Goal: Task Accomplishment & Management: Use online tool/utility

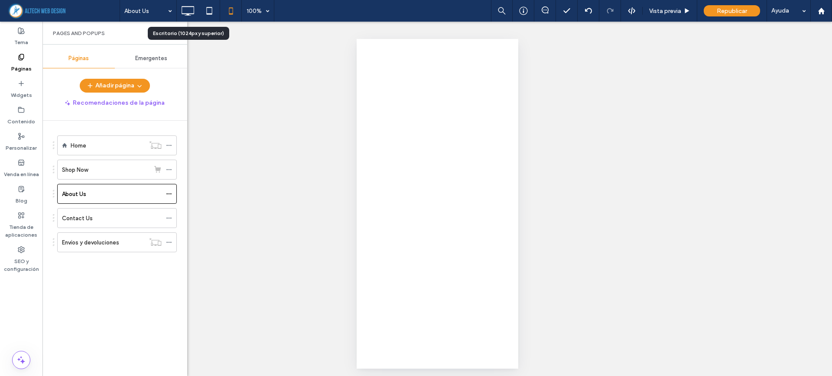
click at [209, 10] on icon at bounding box center [209, 10] width 17 height 17
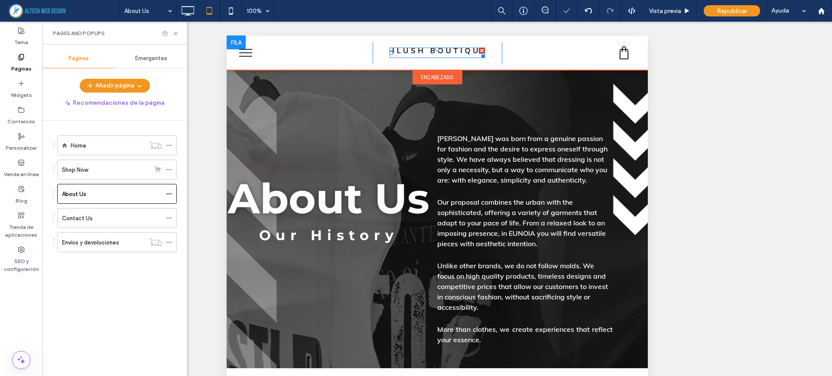
click at [450, 57] on div at bounding box center [436, 53] width 95 height 10
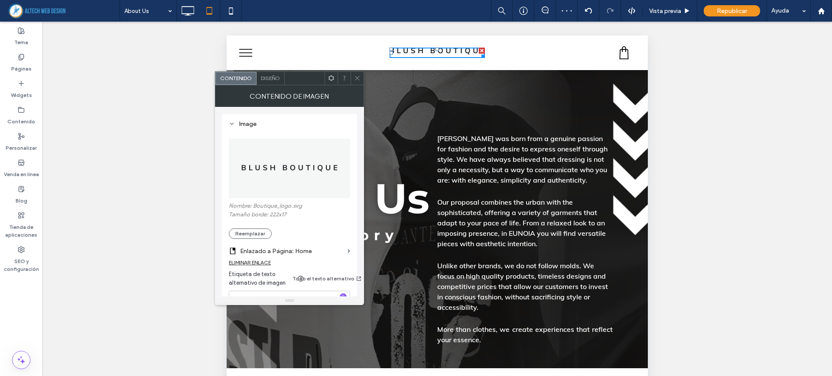
click at [268, 181] on img at bounding box center [289, 169] width 97 height 60
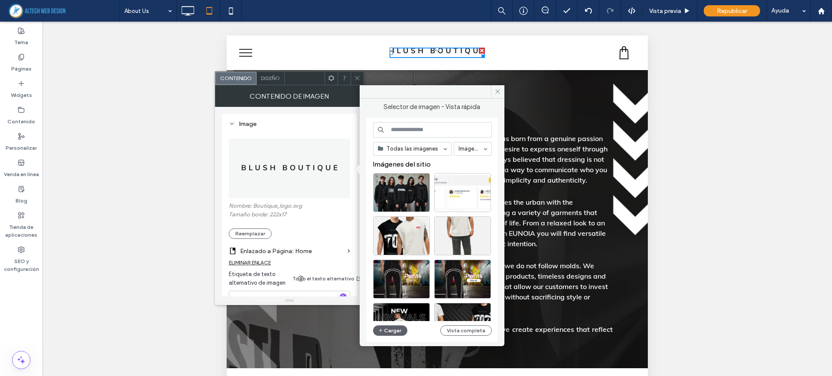
click at [408, 133] on input at bounding box center [432, 130] width 119 height 16
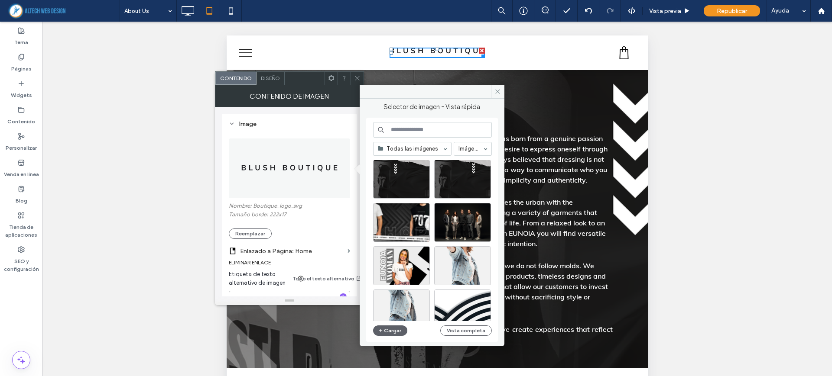
scroll to position [372, 0]
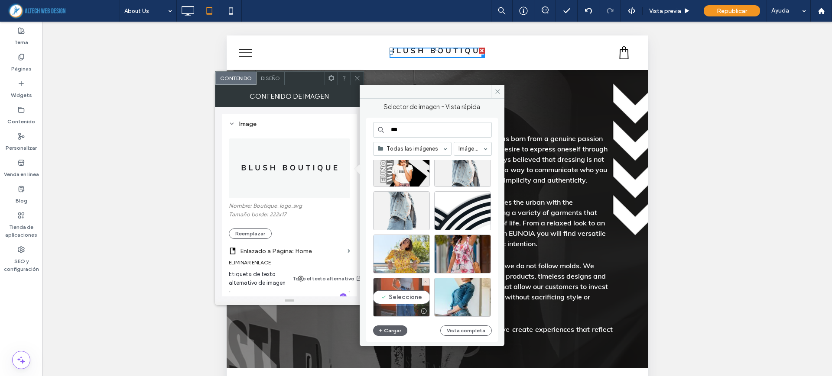
type input "****"
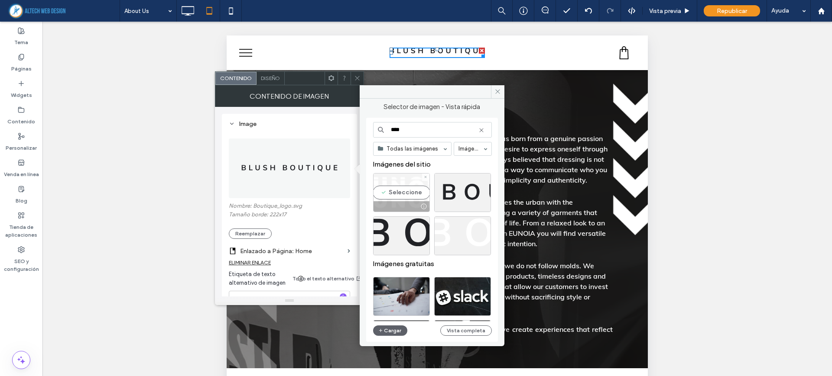
click at [394, 197] on div "Seleccione" at bounding box center [401, 192] width 57 height 39
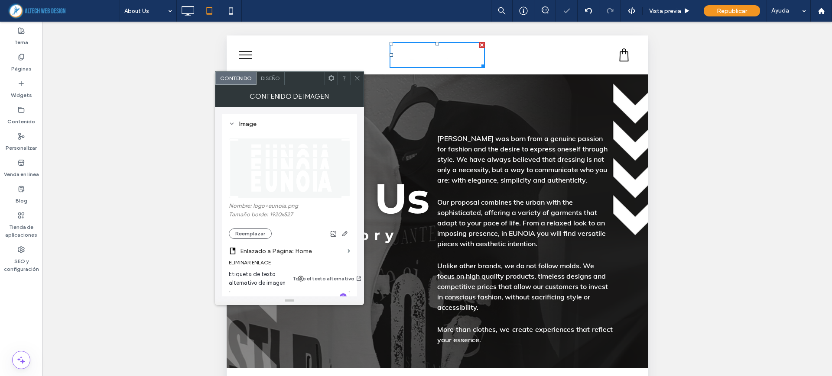
click at [363, 77] on div at bounding box center [356, 78] width 13 height 13
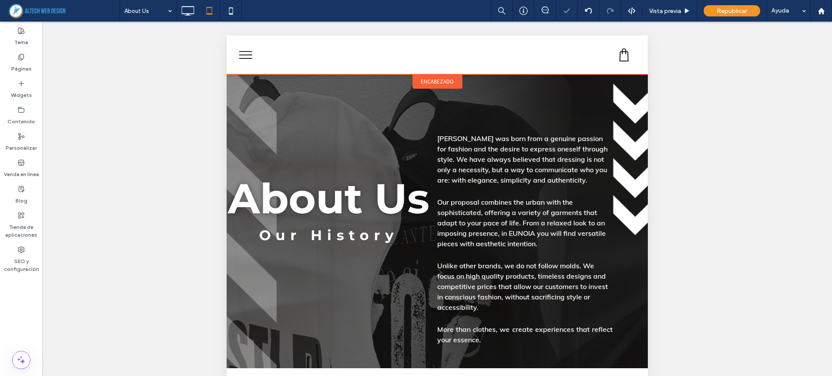
click at [437, 75] on div "encabezado" at bounding box center [437, 82] width 50 height 14
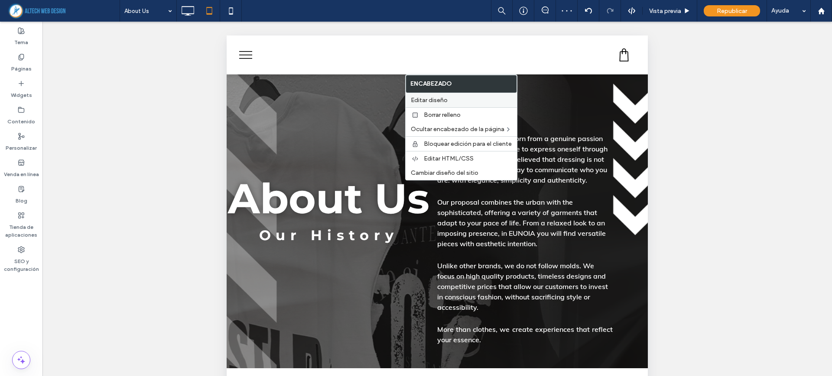
click at [430, 104] on div "Editar diseño" at bounding box center [460, 100] width 111 height 14
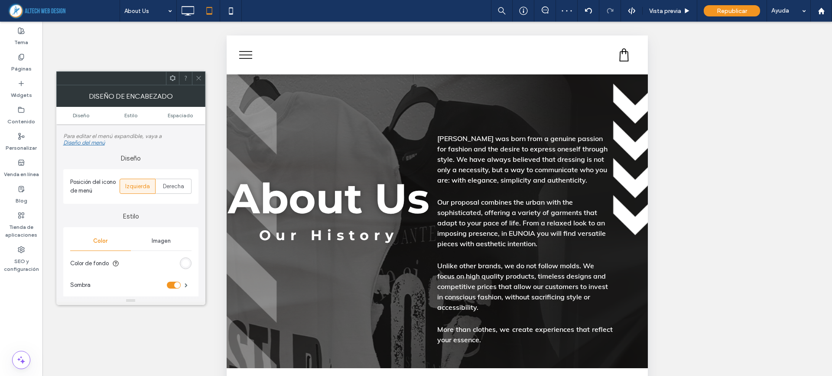
click at [185, 263] on div "rgb(255, 255, 255)" at bounding box center [185, 263] width 7 height 7
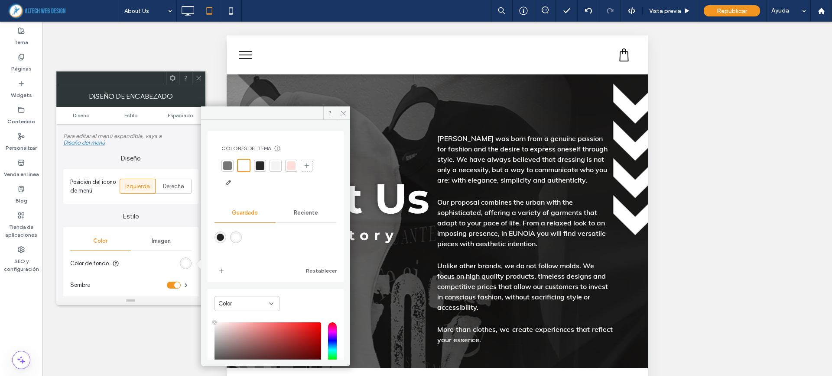
click at [219, 243] on div "rgba(35,33,34,1)" at bounding box center [220, 238] width 12 height 12
type input "*******"
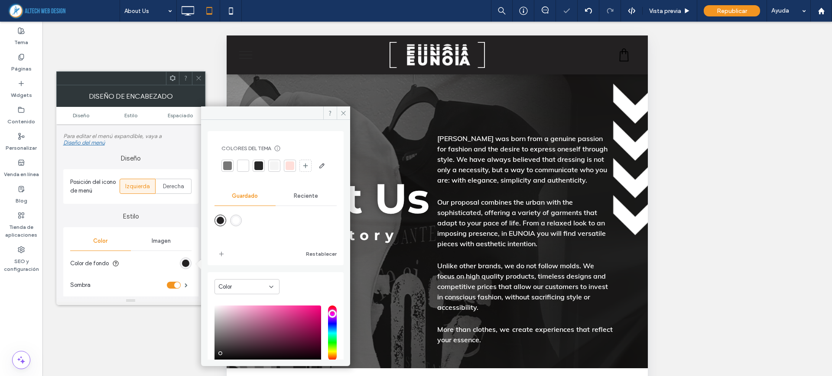
click at [180, 218] on label "Estilo" at bounding box center [130, 212] width 135 height 16
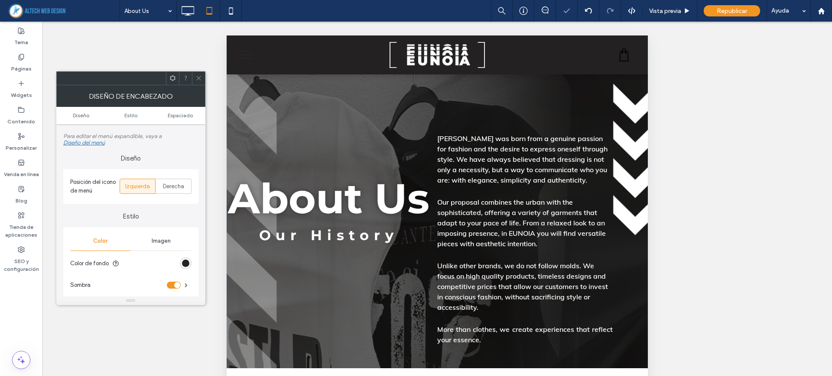
click at [201, 79] on icon at bounding box center [198, 78] width 6 height 6
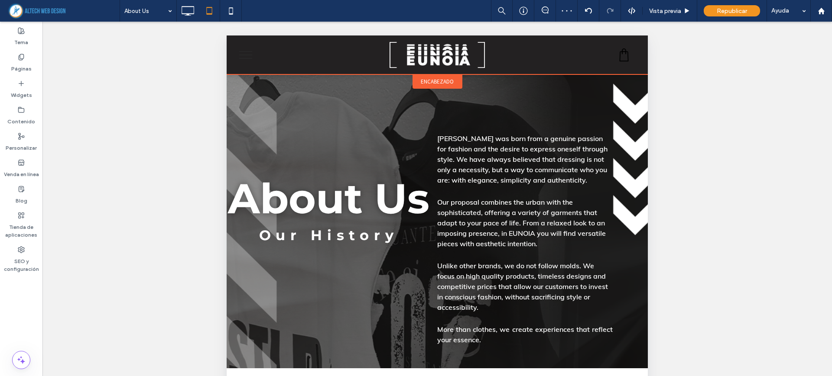
click at [444, 81] on span "encabezado" at bounding box center [437, 81] width 33 height 7
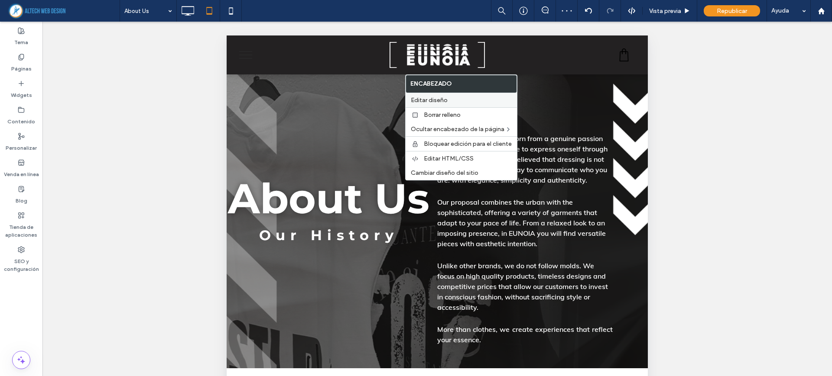
click at [429, 102] on span "Editar diseño" at bounding box center [429, 100] width 37 height 7
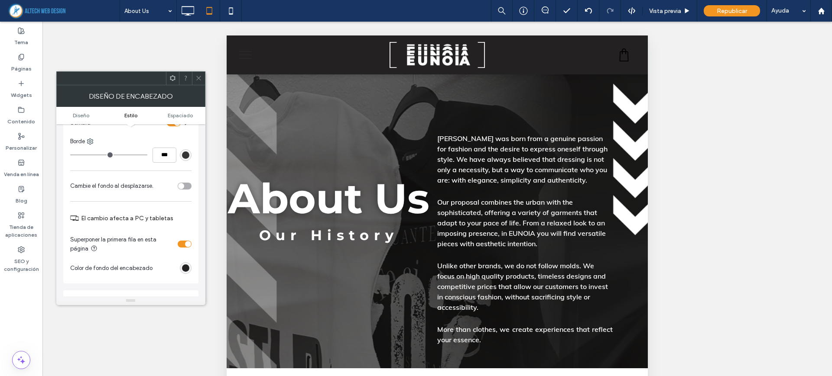
scroll to position [217, 0]
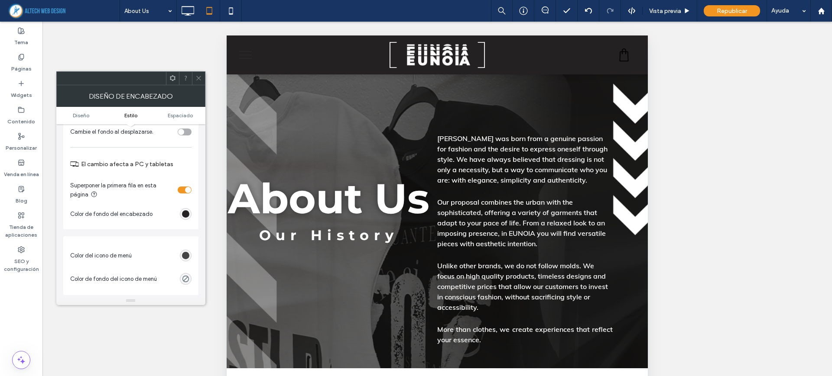
click at [182, 252] on div "rgb(40, 40, 40)" at bounding box center [185, 255] width 7 height 7
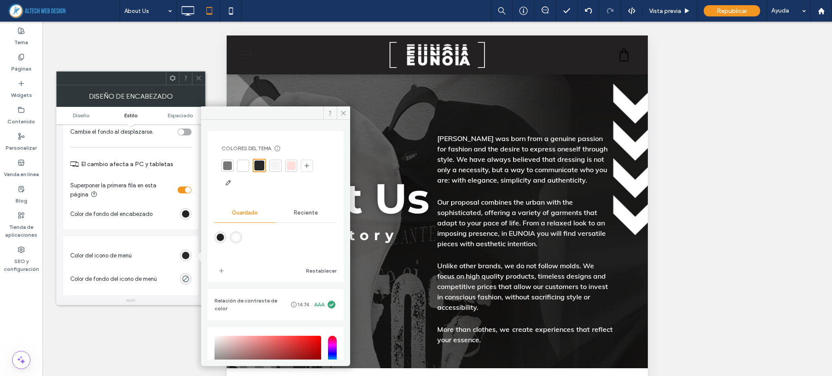
click at [243, 167] on div at bounding box center [243, 166] width 9 height 9
click at [168, 157] on label "El cambio afecta a PC y tabletas" at bounding box center [136, 164] width 110 height 16
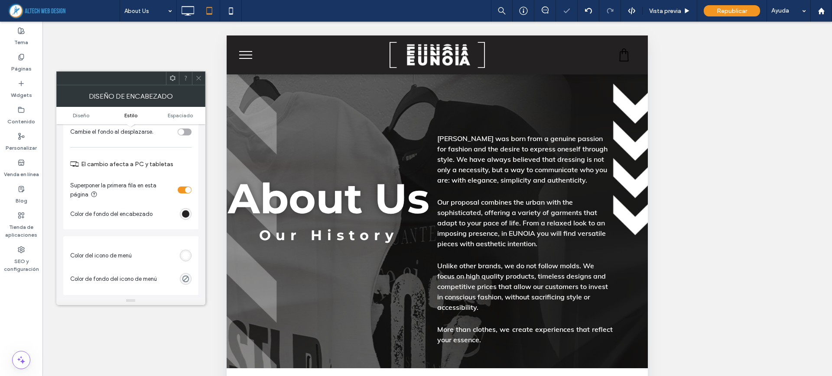
click at [199, 79] on icon at bounding box center [198, 78] width 6 height 6
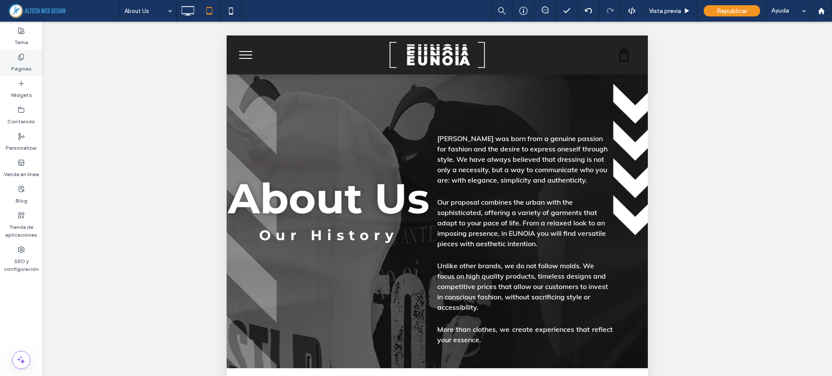
click at [38, 70] on div "Páginas" at bounding box center [21, 63] width 42 height 26
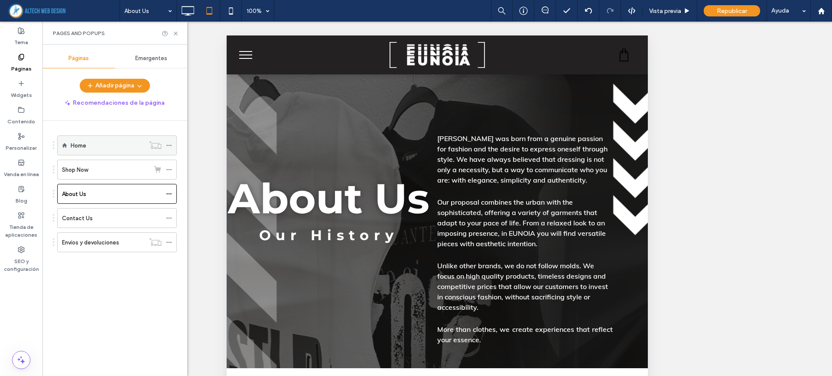
click at [87, 143] on div "Home" at bounding box center [108, 145] width 74 height 9
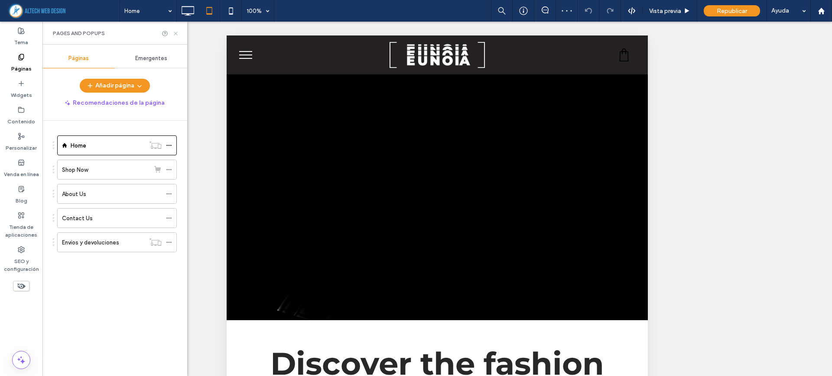
click at [177, 35] on icon at bounding box center [175, 33] width 6 height 6
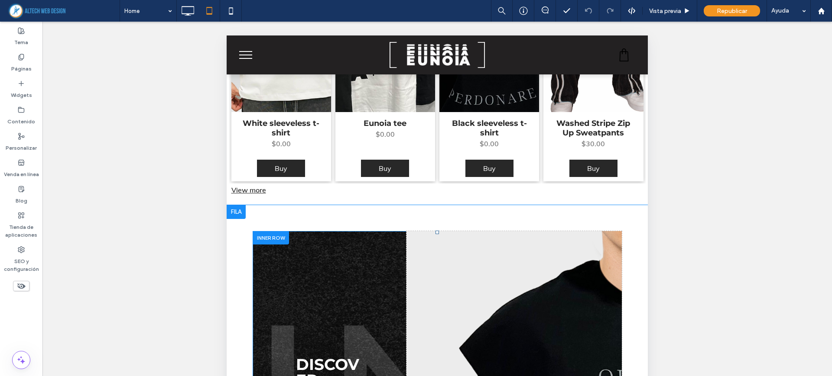
scroll to position [1354, 0]
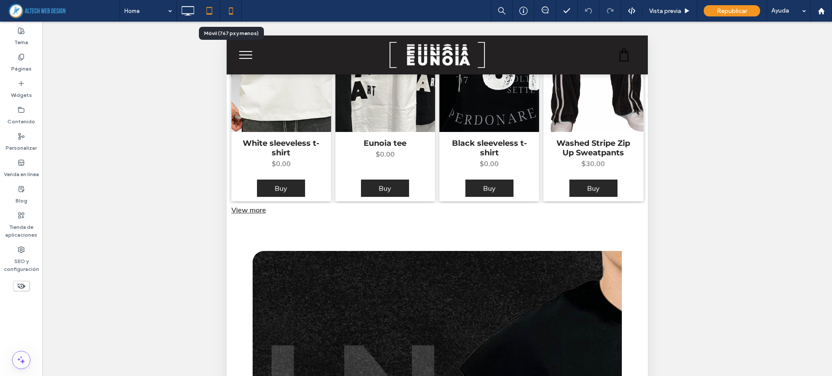
click at [235, 13] on icon at bounding box center [230, 10] width 17 height 17
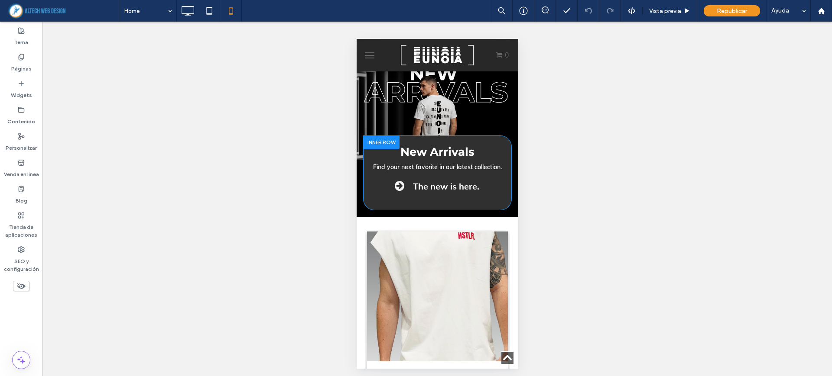
scroll to position [704, 0]
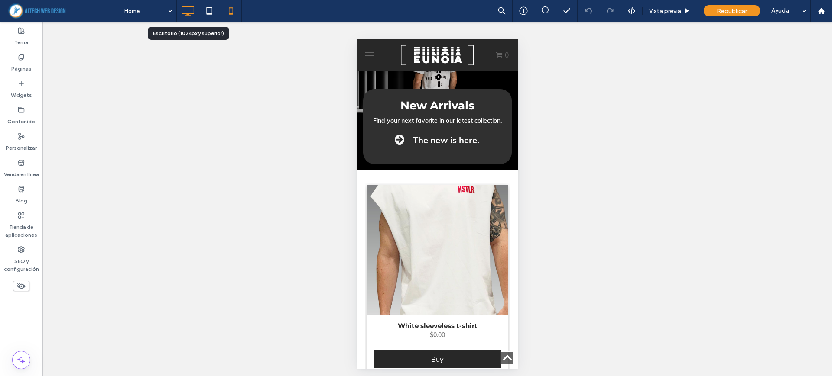
click at [195, 16] on icon at bounding box center [187, 10] width 17 height 17
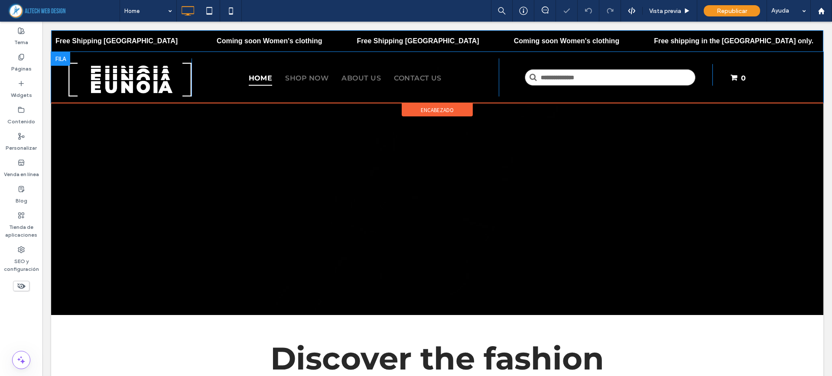
scroll to position [0, 0]
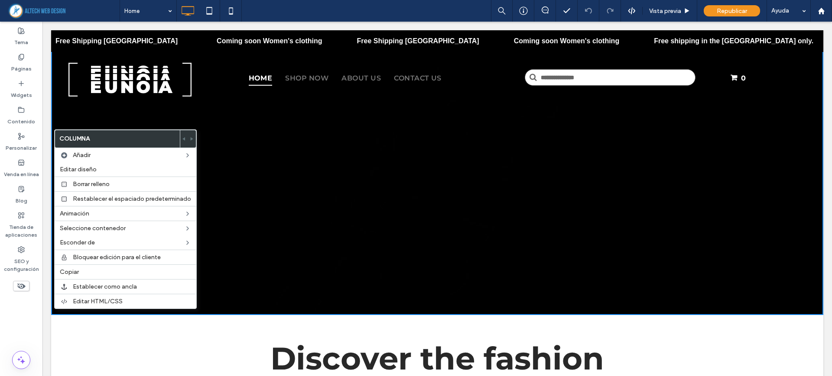
drag, startPoint x: 53, startPoint y: 130, endPoint x: 48, endPoint y: 147, distance: 18.1
